Goal: Find specific page/section: Find specific page/section

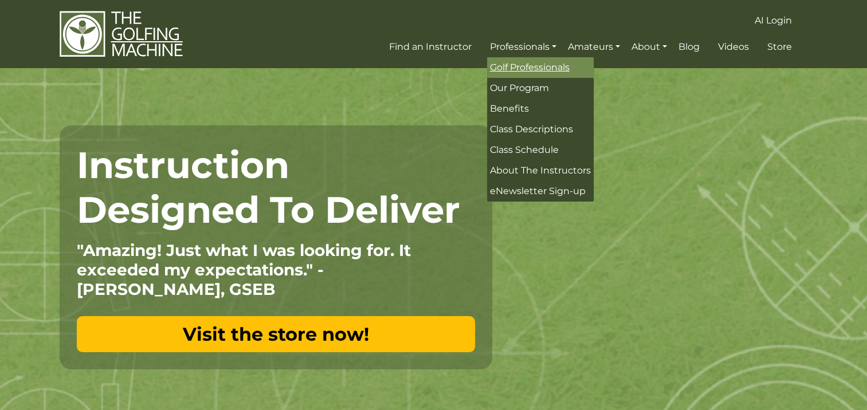
click at [530, 60] on link "Golf Professionals" at bounding box center [540, 67] width 107 height 21
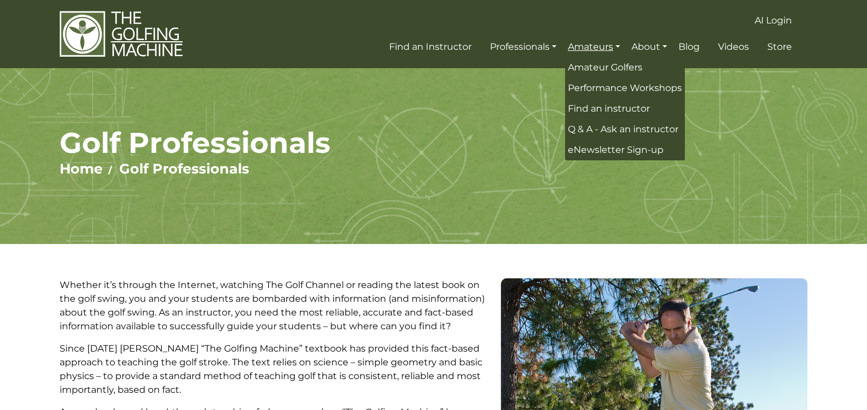
click at [590, 44] on link "Amateurs" at bounding box center [594, 47] width 58 height 21
click at [594, 62] on span "Amateur Golfers" at bounding box center [605, 67] width 74 height 11
